Goal: Check status: Check status

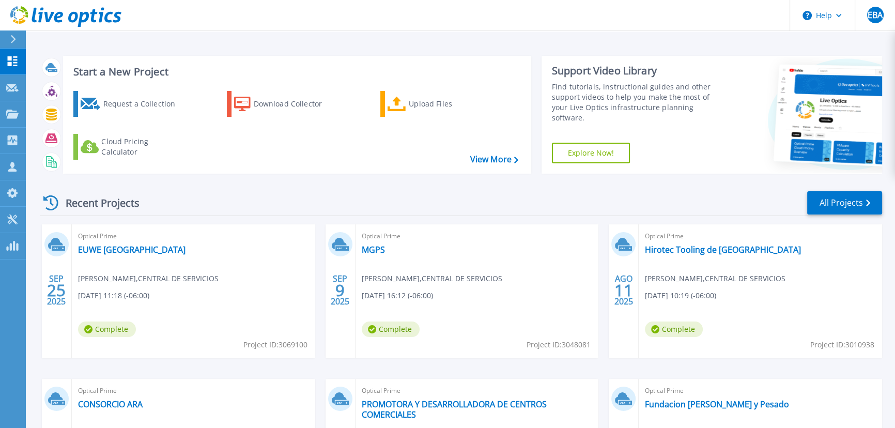
scroll to position [145, 0]
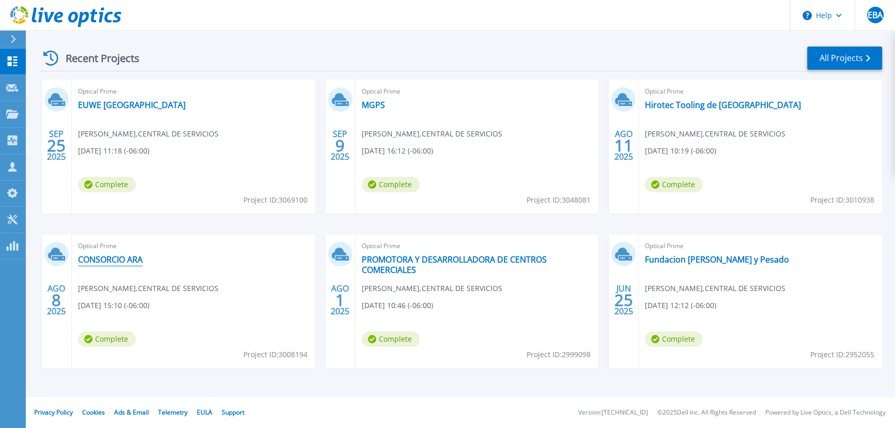
click at [123, 258] on link "CONSORCIO ARA" at bounding box center [110, 259] width 65 height 10
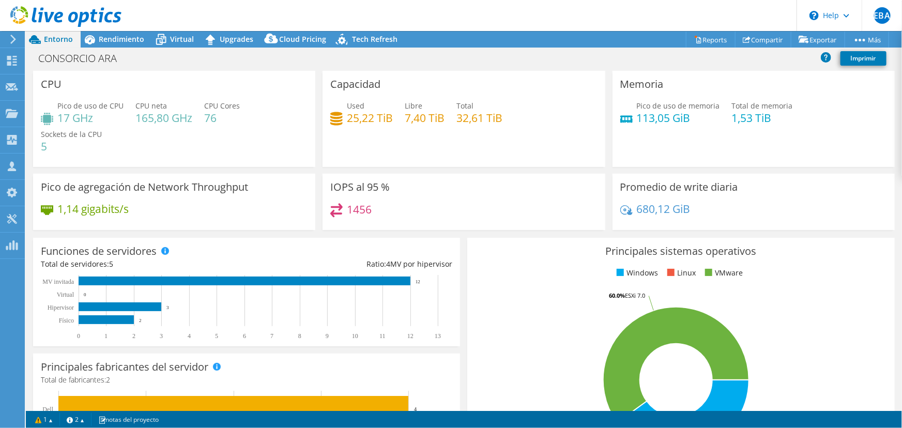
select select "USD"
click at [96, 30] on div at bounding box center [60, 17] width 121 height 35
click at [101, 47] on div "Rendimiento" at bounding box center [116, 39] width 71 height 17
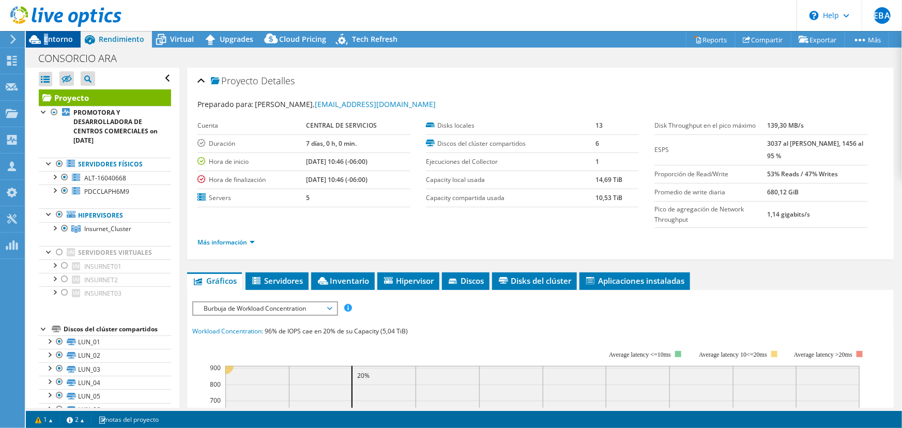
click at [47, 44] on div "Entorno" at bounding box center [53, 39] width 55 height 17
